Goal: Information Seeking & Learning: Understand process/instructions

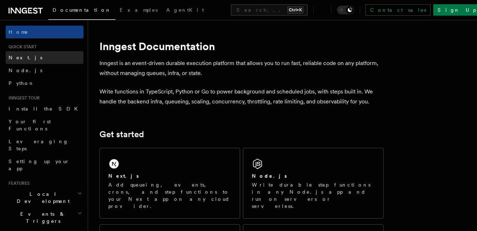
click at [20, 58] on span "Next.js" at bounding box center [26, 58] width 34 height 6
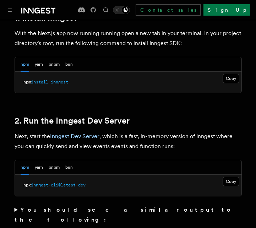
scroll to position [440, 0]
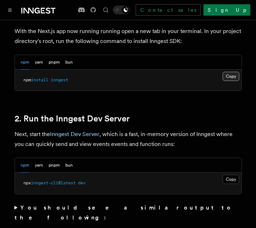
click at [232, 72] on button "Copy Copied" at bounding box center [231, 76] width 17 height 9
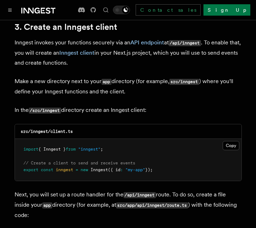
scroll to position [845, 0]
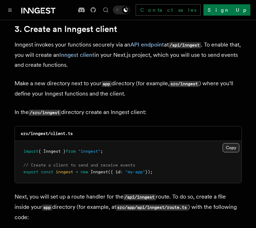
click at [229, 143] on button "Copy Copied" at bounding box center [231, 147] width 17 height 9
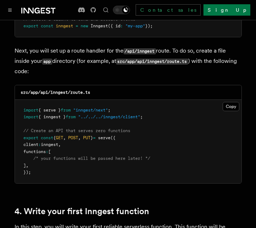
scroll to position [1000, 0]
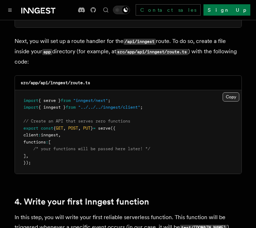
click at [231, 92] on button "Copy Copied" at bounding box center [231, 96] width 17 height 9
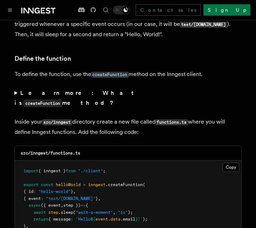
scroll to position [1222, 0]
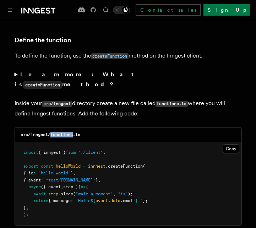
drag, startPoint x: 51, startPoint y: 103, endPoint x: 74, endPoint y: 104, distance: 22.7
click at [74, 132] on code "src/inngest/functions.ts" at bounding box center [51, 134] width 60 height 5
copy code "functions"
